Goal: Information Seeking & Learning: Learn about a topic

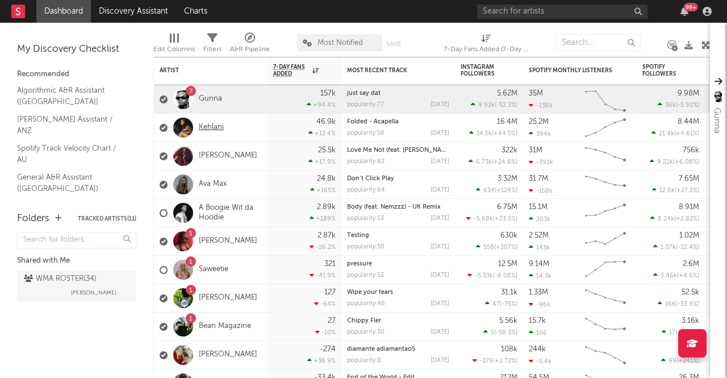
click at [212, 131] on link "Kehlani" at bounding box center [211, 128] width 25 height 10
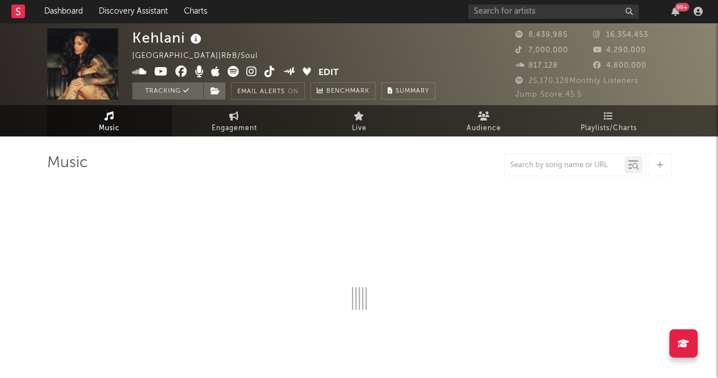
select select "6m"
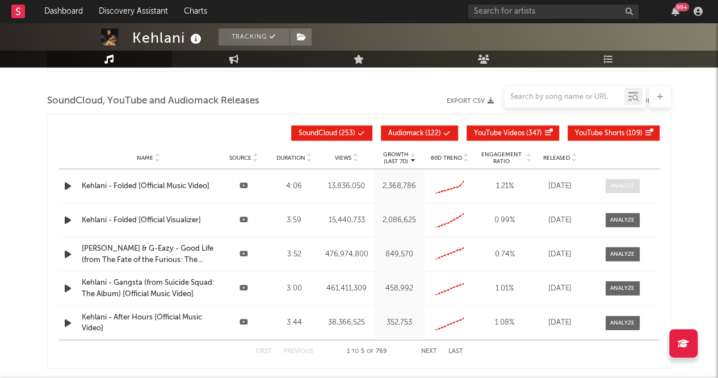
scroll to position [1307, 0]
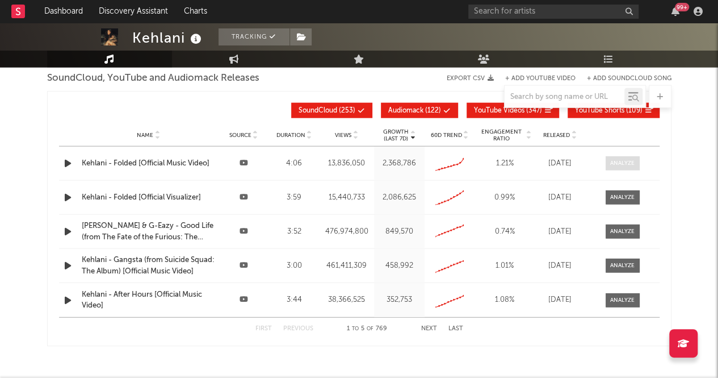
drag, startPoint x: 623, startPoint y: 164, endPoint x: 632, endPoint y: 162, distance: 9.8
click at [632, 162] on div at bounding box center [622, 163] width 24 height 9
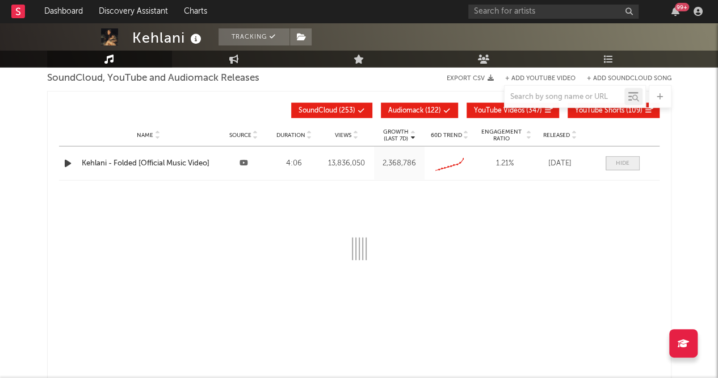
select select "All"
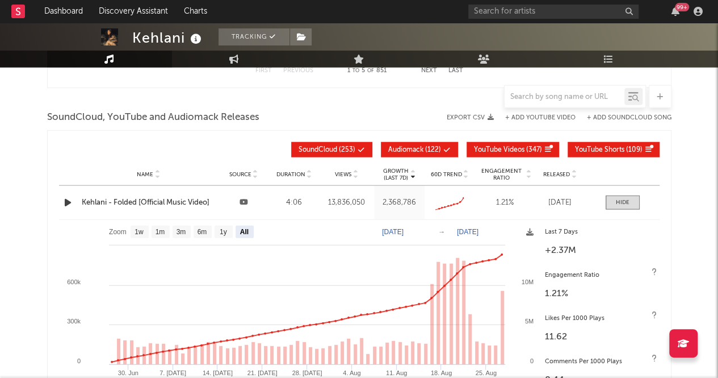
scroll to position [1267, 0]
